Goal: Task Accomplishment & Management: Manage account settings

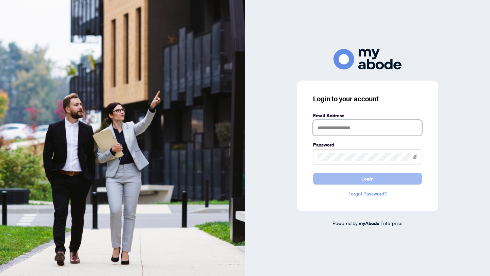
type input "**********"
click at [346, 180] on button "Login" at bounding box center [367, 179] width 109 height 12
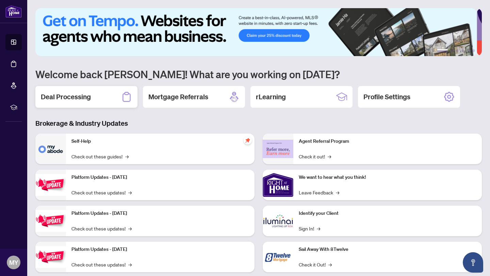
click at [96, 92] on div "Deal Processing" at bounding box center [86, 97] width 102 height 22
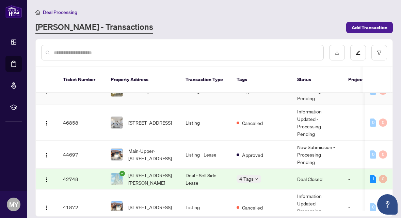
scroll to position [53, 0]
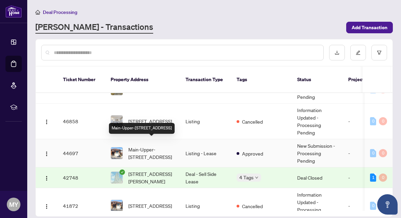
click at [143, 146] on span "Main-Upper-[STREET_ADDRESS]" at bounding box center [151, 153] width 46 height 15
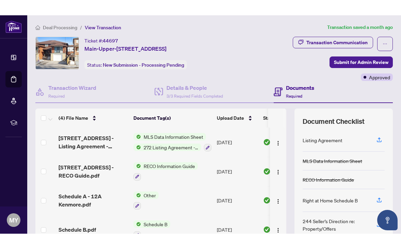
scroll to position [3, 0]
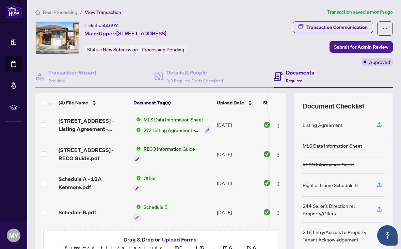
click at [175, 241] on button "Upload Forms" at bounding box center [179, 239] width 38 height 9
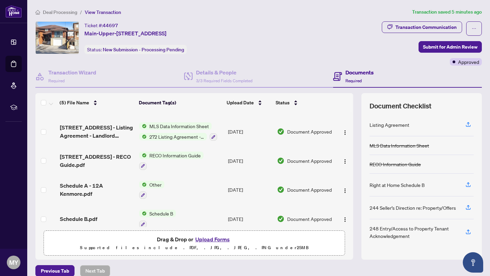
scroll to position [0, 0]
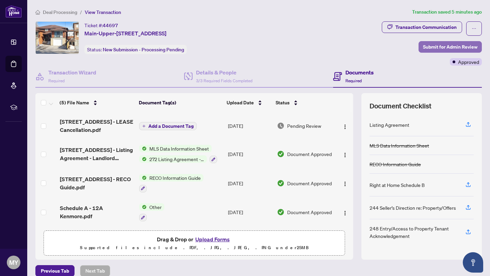
click at [436, 47] on span "Submit for Admin Review" at bounding box center [450, 47] width 54 height 11
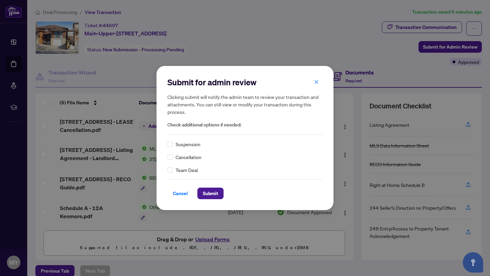
click at [182, 158] on span "Cancellation" at bounding box center [189, 156] width 26 height 7
click at [209, 196] on span "Submit" at bounding box center [210, 193] width 15 height 11
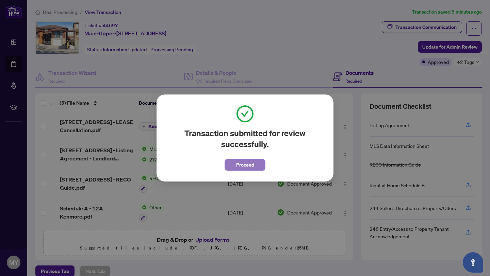
click at [245, 167] on span "Proceed" at bounding box center [245, 165] width 18 height 11
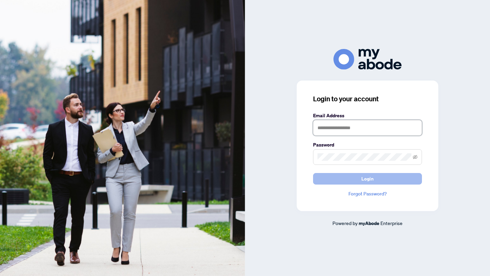
type input "**********"
click at [348, 181] on button "Login" at bounding box center [367, 179] width 109 height 12
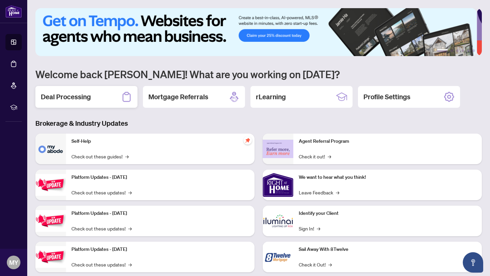
click at [97, 97] on div "Deal Processing" at bounding box center [86, 97] width 102 height 22
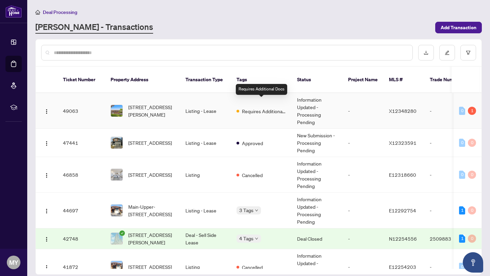
click at [260, 108] on span "Requires Additional Docs" at bounding box center [264, 111] width 44 height 7
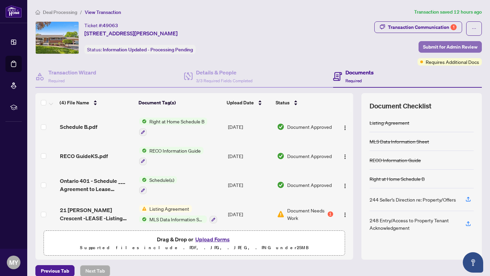
click at [437, 48] on span "Submit for Admin Review" at bounding box center [450, 47] width 54 height 11
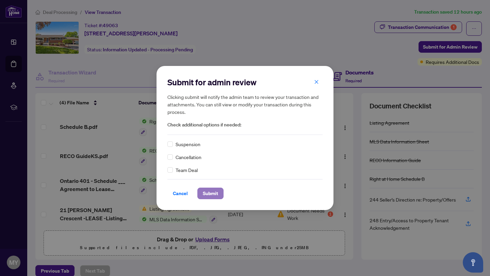
click at [209, 193] on span "Submit" at bounding box center [210, 193] width 15 height 11
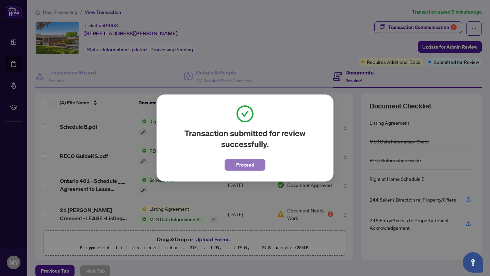
click at [241, 163] on span "Proceed" at bounding box center [245, 165] width 18 height 11
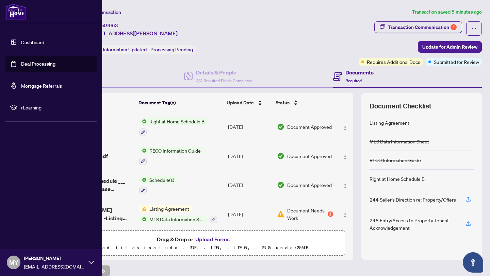
click at [38, 65] on link "Deal Processing" at bounding box center [38, 64] width 34 height 6
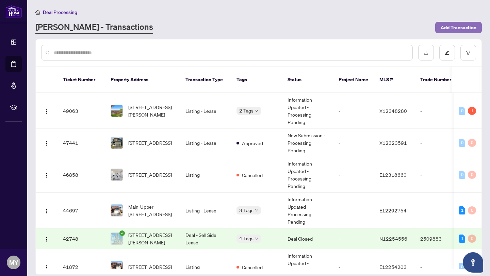
click at [447, 22] on span "Add Transaction" at bounding box center [459, 27] width 36 height 11
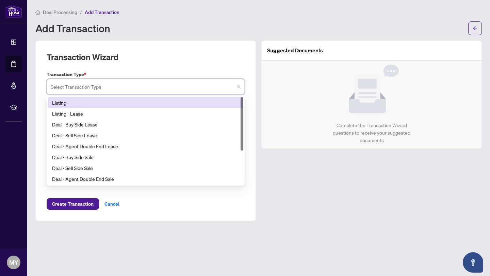
click at [62, 88] on input "search" at bounding box center [143, 87] width 184 height 15
click at [87, 103] on div "Listing" at bounding box center [145, 102] width 187 height 7
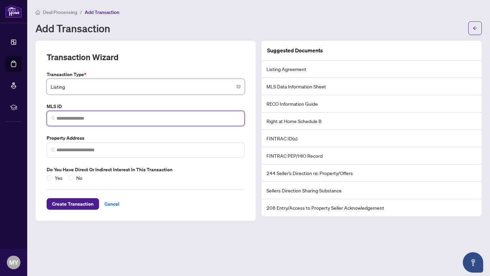
click at [78, 118] on input "search" at bounding box center [148, 118] width 184 height 7
paste input "*********"
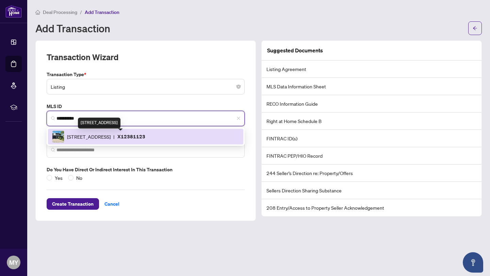
click at [111, 136] on span "[STREET_ADDRESS]" at bounding box center [89, 136] width 44 height 7
type input "*********"
type input "**********"
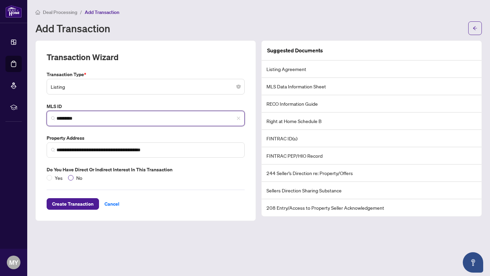
type input "*********"
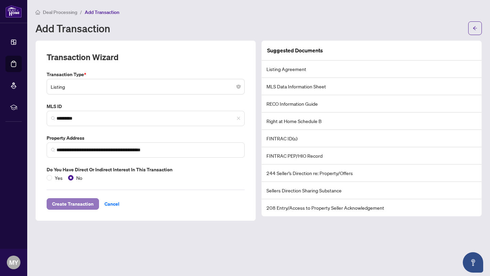
click at [76, 203] on span "Create Transaction" at bounding box center [73, 204] width 42 height 11
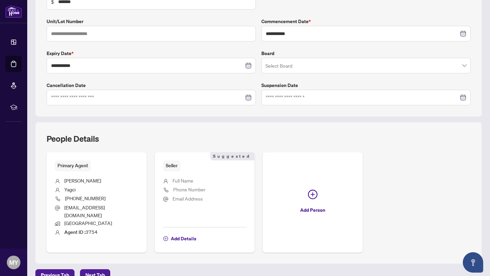
scroll to position [143, 0]
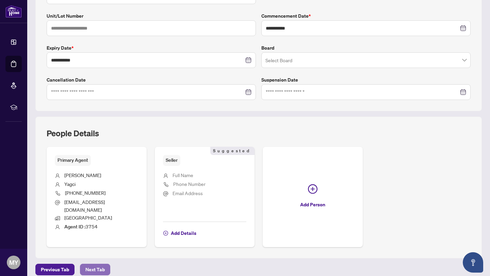
click at [102, 265] on span "Next Tab" at bounding box center [94, 269] width 19 height 11
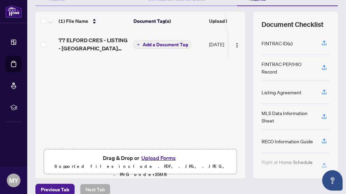
scroll to position [91, 0]
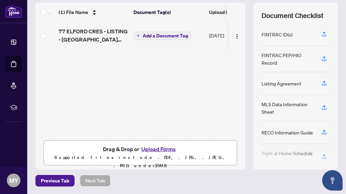
click at [159, 150] on button "Upload Forms" at bounding box center [158, 149] width 38 height 9
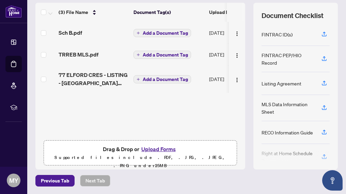
click at [176, 80] on span "Add a Document Tag" at bounding box center [165, 79] width 45 height 5
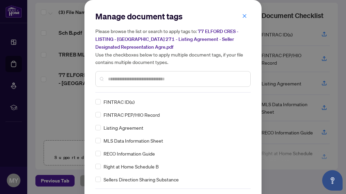
click at [176, 80] on input "text" at bounding box center [176, 78] width 137 height 7
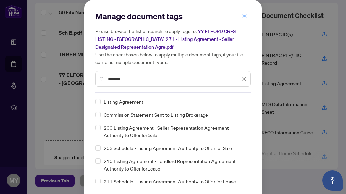
type input "*******"
click at [122, 103] on span "Listing Agreement" at bounding box center [123, 101] width 40 height 7
click at [95, 104] on label at bounding box center [97, 101] width 5 height 7
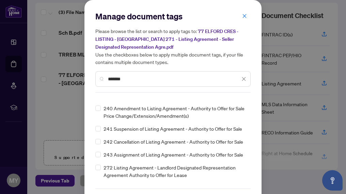
scroll to position [0, 0]
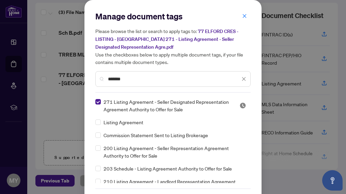
click at [241, 79] on icon "close" at bounding box center [243, 79] width 5 height 5
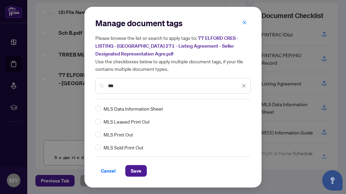
type input "***"
click at [138, 170] on span "Save" at bounding box center [136, 170] width 11 height 11
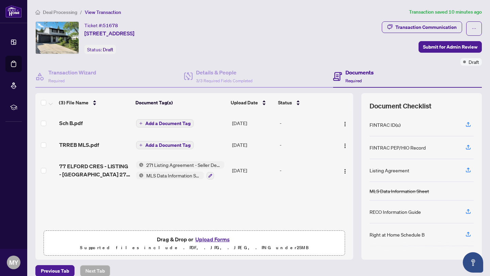
click at [207, 241] on button "Upload Forms" at bounding box center [212, 239] width 38 height 9
